Goal: Obtain resource: Download file/media

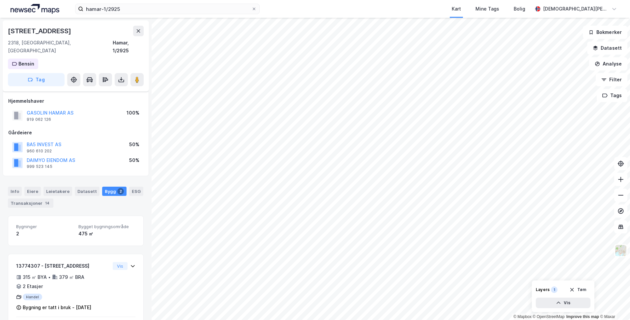
scroll to position [60, 0]
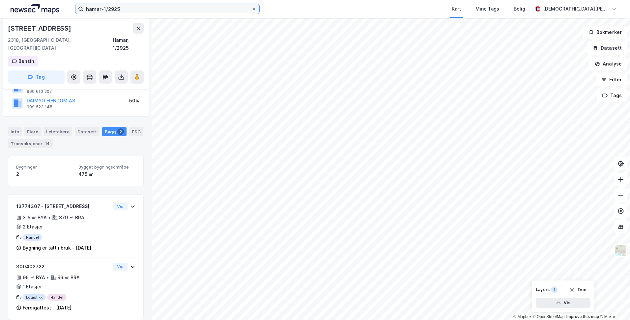
click at [128, 11] on input "hamar-1/2925" at bounding box center [167, 9] width 168 height 10
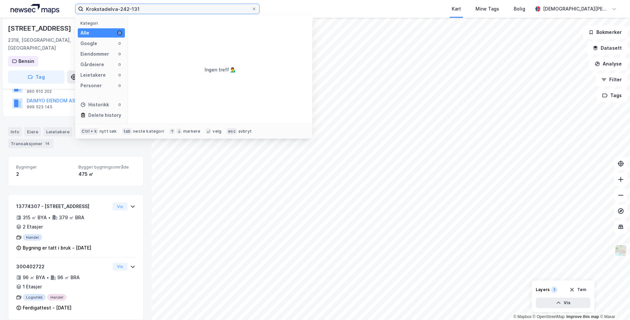
click at [148, 12] on input "Krokstadelva-242-131" at bounding box center [167, 9] width 168 height 10
click at [151, 10] on input "Krokstadelva-242-131" at bounding box center [167, 9] width 168 height 10
click at [189, 9] on input "Krokstadelva-242/131" at bounding box center [167, 9] width 168 height 10
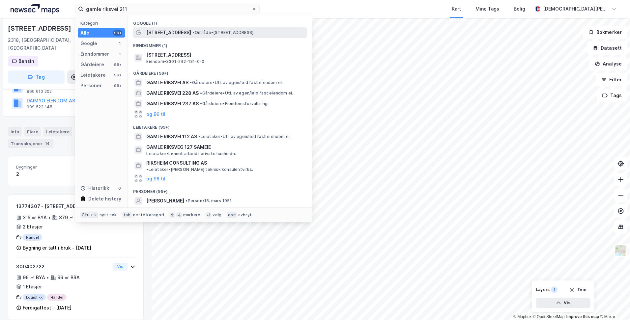
click at [184, 33] on span "[STREET_ADDRESS]" at bounding box center [168, 33] width 45 height 8
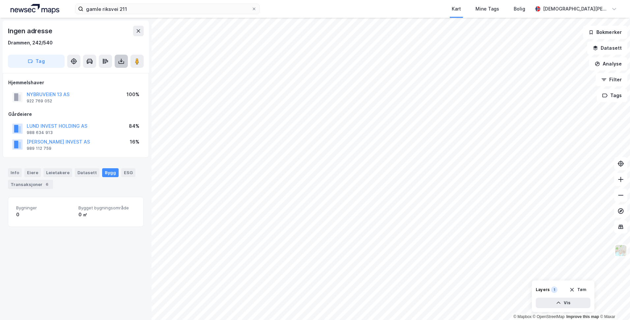
click at [119, 60] on icon at bounding box center [121, 61] width 7 height 7
click at [95, 73] on div "Last ned grunnbok" at bounding box center [88, 74] width 38 height 5
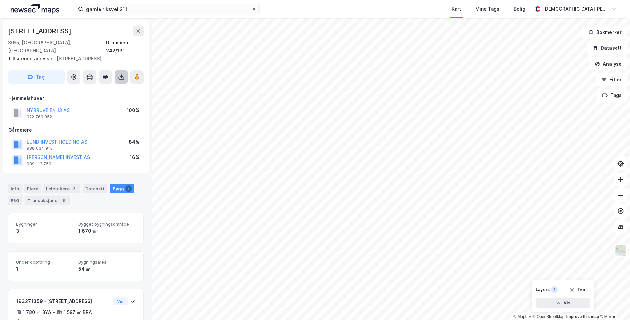
click at [121, 74] on icon at bounding box center [121, 77] width 7 height 7
click at [99, 88] on div "Last ned grunnbok" at bounding box center [88, 90] width 38 height 5
click at [102, 88] on div "Last ned grunnbok" at bounding box center [88, 90] width 38 height 5
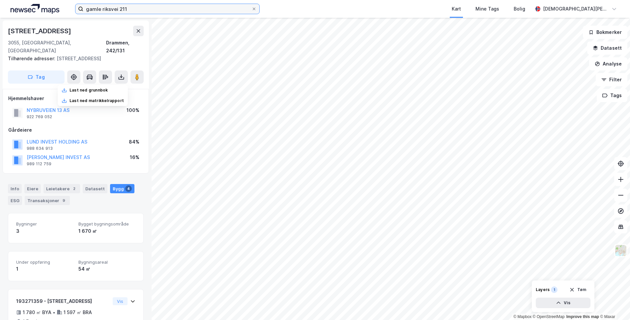
click at [141, 10] on input "gamle riksvei 211" at bounding box center [167, 9] width 168 height 10
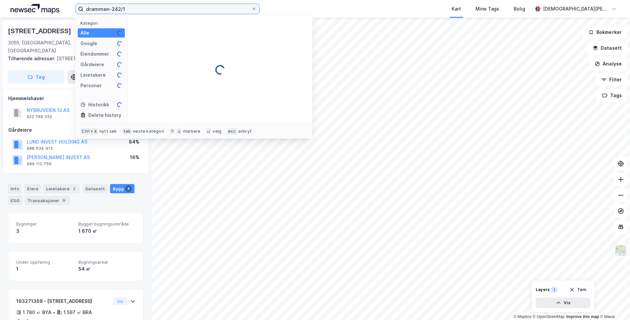
type input "drammen-242/1"
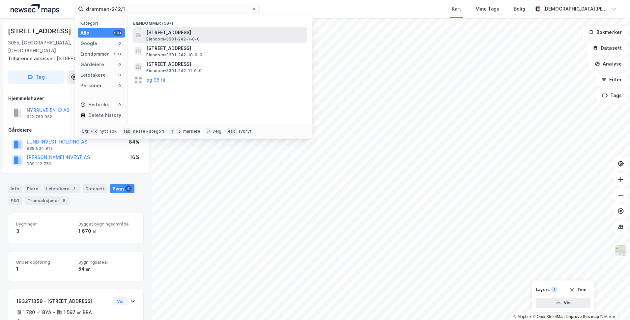
click at [168, 33] on span "[STREET_ADDRESS]" at bounding box center [225, 33] width 158 height 8
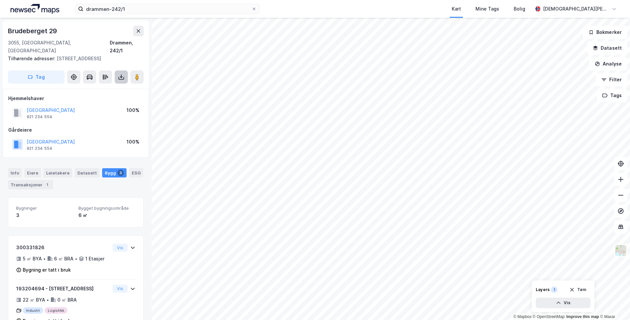
click at [122, 74] on icon at bounding box center [121, 77] width 7 height 7
click at [103, 88] on div "Last ned grunnbok" at bounding box center [88, 90] width 38 height 5
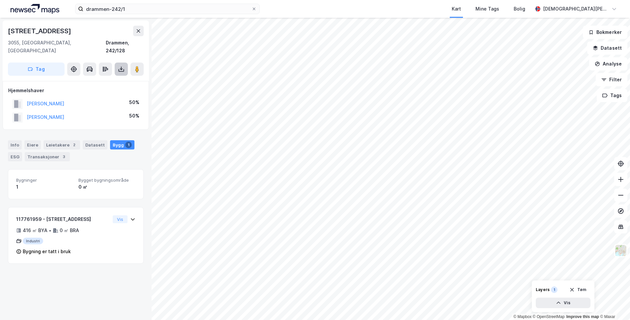
click at [122, 66] on icon at bounding box center [121, 69] width 7 height 7
click at [102, 80] on div "Last ned grunnbok" at bounding box center [88, 82] width 38 height 5
click at [120, 66] on icon at bounding box center [121, 69] width 7 height 7
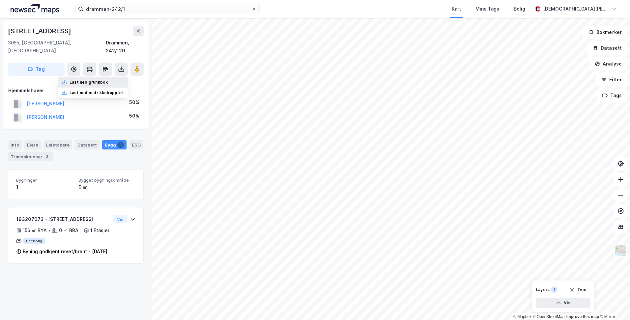
click at [105, 80] on div "Last ned grunnbok" at bounding box center [88, 82] width 38 height 5
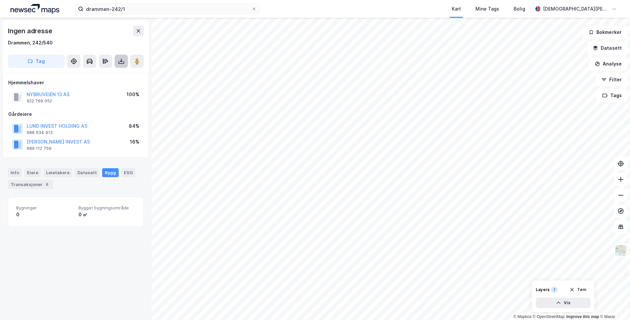
click at [121, 63] on icon at bounding box center [121, 61] width 7 height 7
click at [105, 86] on div "Last ned matrikkelrapport" at bounding box center [96, 84] width 54 height 5
click at [105, 239] on div "Ingen adresse [GEOGRAPHIC_DATA], 242/540 Tag Hjemmelshaver NYBRUVEIEN 13 AS 922…" at bounding box center [75, 169] width 151 height 302
click at [104, 60] on icon at bounding box center [105, 61] width 7 height 7
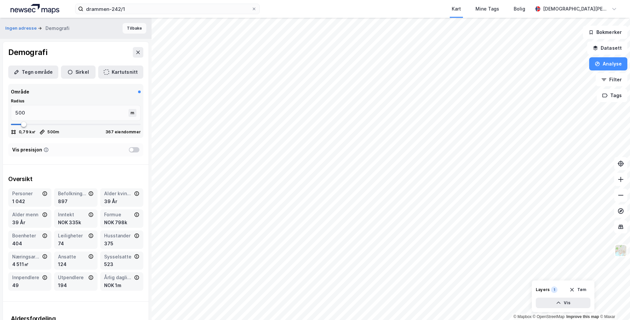
click at [126, 28] on button "Tilbake" at bounding box center [134, 28] width 24 height 11
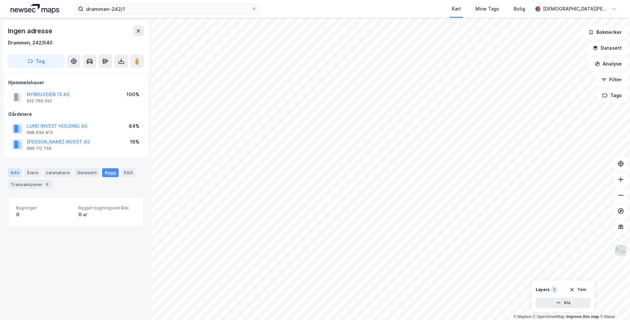
click at [14, 174] on div "Info" at bounding box center [15, 172] width 14 height 9
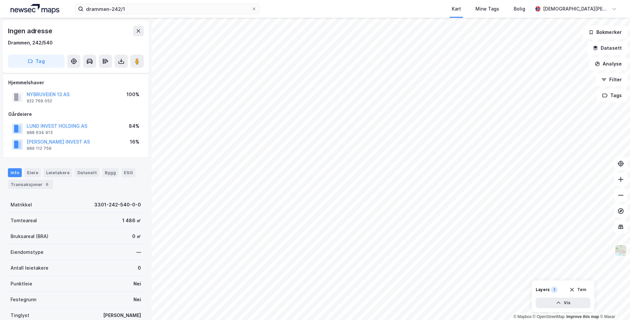
scroll to position [54, 0]
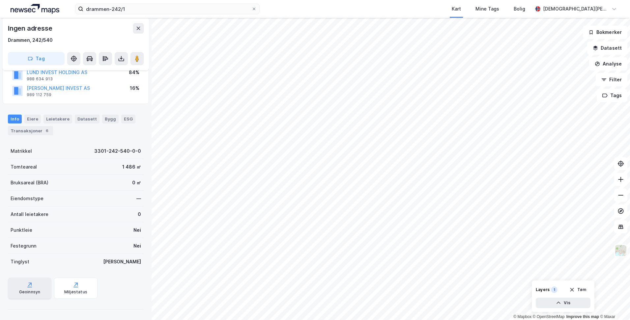
click at [28, 287] on icon at bounding box center [29, 287] width 5 height 1
click at [26, 288] on div "Geoinnsyn" at bounding box center [29, 288] width 43 height 21
click at [92, 34] on div "Ingen adresse Drammen, 242/540" at bounding box center [76, 33] width 136 height 21
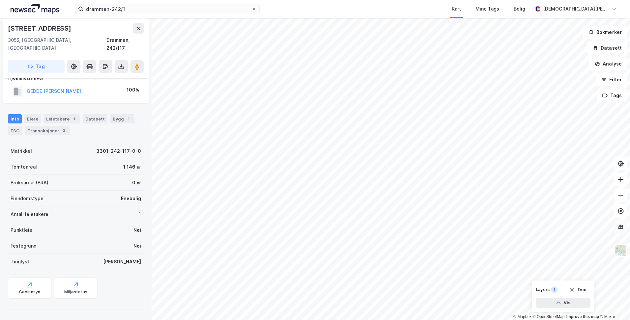
scroll to position [5, 0]
